Goal: Download file/media

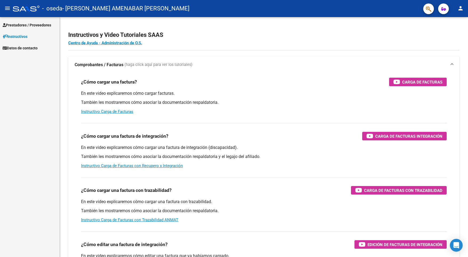
click at [47, 25] on span "Prestadores / Proveedores" at bounding box center [27, 25] width 49 height 6
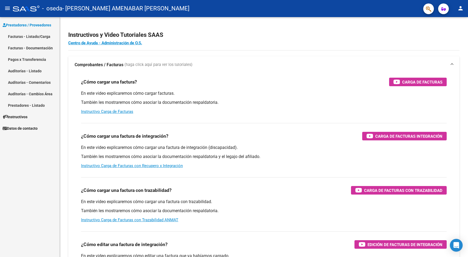
click at [45, 37] on link "Facturas - Listado/Carga" at bounding box center [29, 36] width 59 height 11
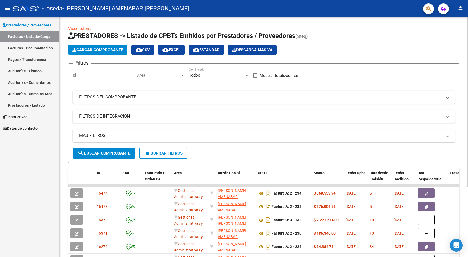
click at [343, 227] on datatable-body-cell "$ 186.340,00" at bounding box center [328, 233] width 32 height 13
click at [360, 157] on form "Filtros Id Area Area Todos Confirmado Mostrar totalizadores FILTROS DEL COMPROB…" at bounding box center [264, 113] width 392 height 100
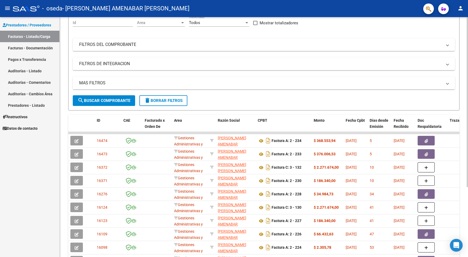
scroll to position [98, 0]
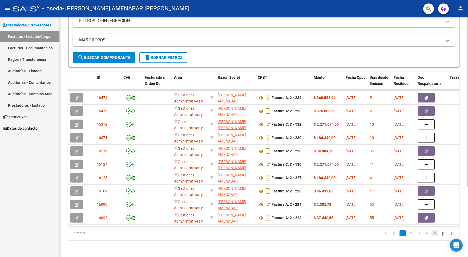
click at [432, 234] on link "5" at bounding box center [435, 233] width 6 height 6
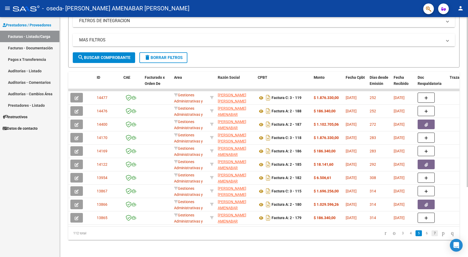
click at [432, 234] on link "7" at bounding box center [435, 233] width 6 height 6
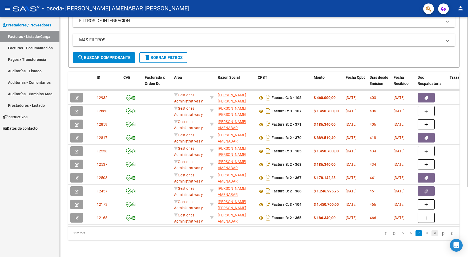
click at [432, 236] on link "9" at bounding box center [435, 233] width 6 height 6
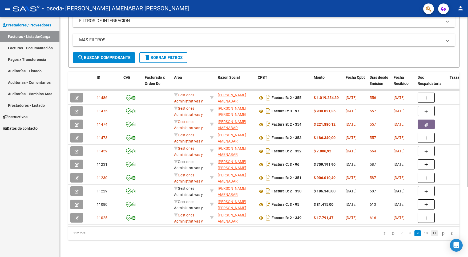
click at [431, 234] on link "11" at bounding box center [434, 233] width 7 height 6
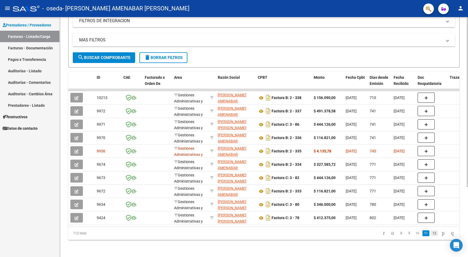
click at [431, 236] on link "12" at bounding box center [434, 233] width 7 height 6
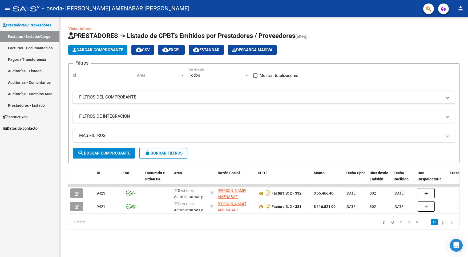
scroll to position [0, 0]
click at [423, 225] on link "11" at bounding box center [426, 222] width 7 height 6
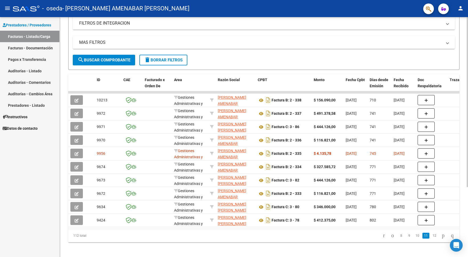
scroll to position [93, 0]
click at [431, 238] on link "12" at bounding box center [434, 235] width 7 height 6
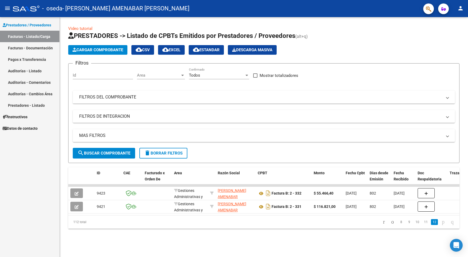
scroll to position [0, 0]
click at [423, 225] on link "11" at bounding box center [426, 222] width 7 height 6
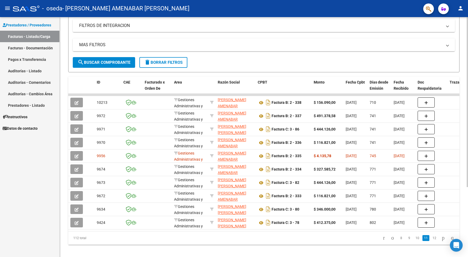
scroll to position [98, 0]
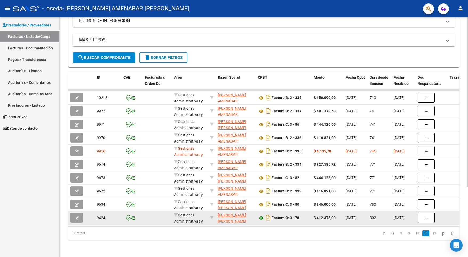
click at [260, 217] on icon at bounding box center [261, 218] width 7 height 6
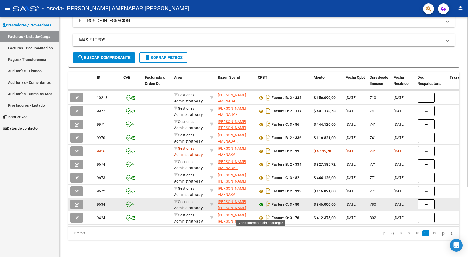
click at [263, 201] on icon at bounding box center [261, 204] width 7 height 6
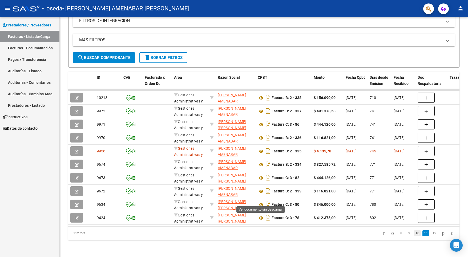
click at [414, 235] on link "10" at bounding box center [417, 233] width 7 height 6
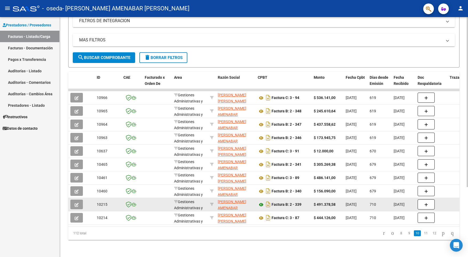
click at [260, 203] on icon at bounding box center [261, 204] width 7 height 6
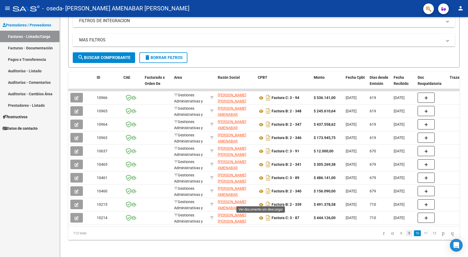
click at [406, 233] on link "9" at bounding box center [409, 233] width 6 height 6
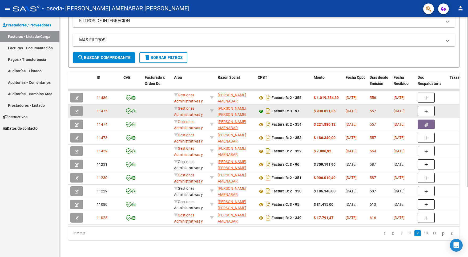
click at [260, 108] on icon at bounding box center [261, 111] width 7 height 6
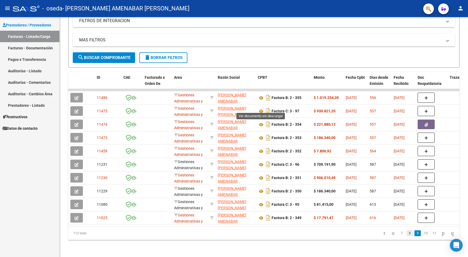
click at [407, 233] on link "8" at bounding box center [410, 233] width 6 height 6
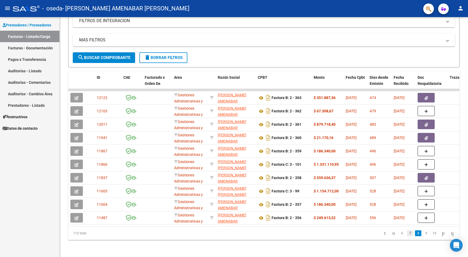
click at [407, 234] on link "7" at bounding box center [410, 233] width 6 height 6
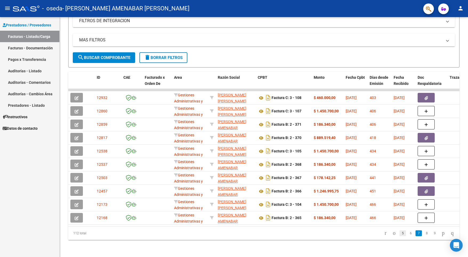
click at [400, 233] on link "5" at bounding box center [403, 233] width 6 height 6
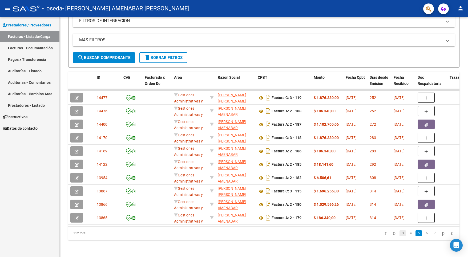
click at [400, 233] on link "3" at bounding box center [403, 233] width 6 height 6
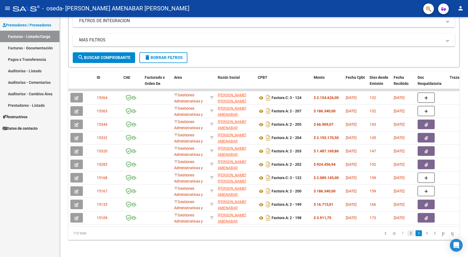
click at [408, 236] on link "2" at bounding box center [411, 233] width 6 height 6
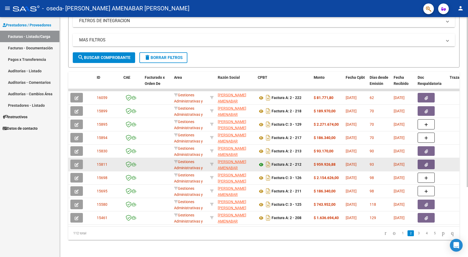
click at [263, 161] on icon at bounding box center [261, 164] width 7 height 6
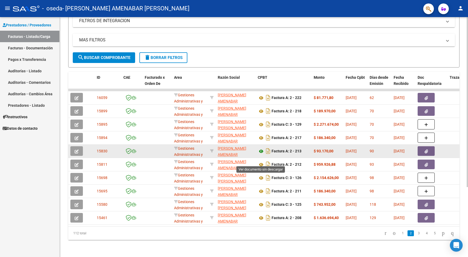
click at [261, 148] on icon at bounding box center [261, 151] width 7 height 6
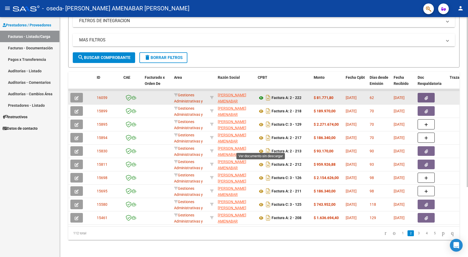
click at [260, 95] on icon at bounding box center [261, 98] width 7 height 6
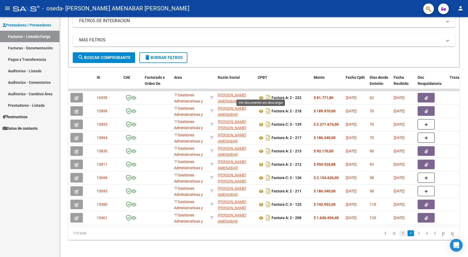
click at [400, 233] on link "1" at bounding box center [403, 233] width 6 height 6
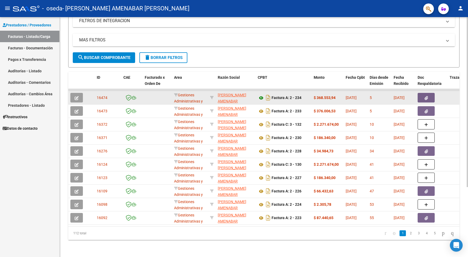
click at [261, 95] on icon at bounding box center [261, 98] width 7 height 6
